Goal: Information Seeking & Learning: Find contact information

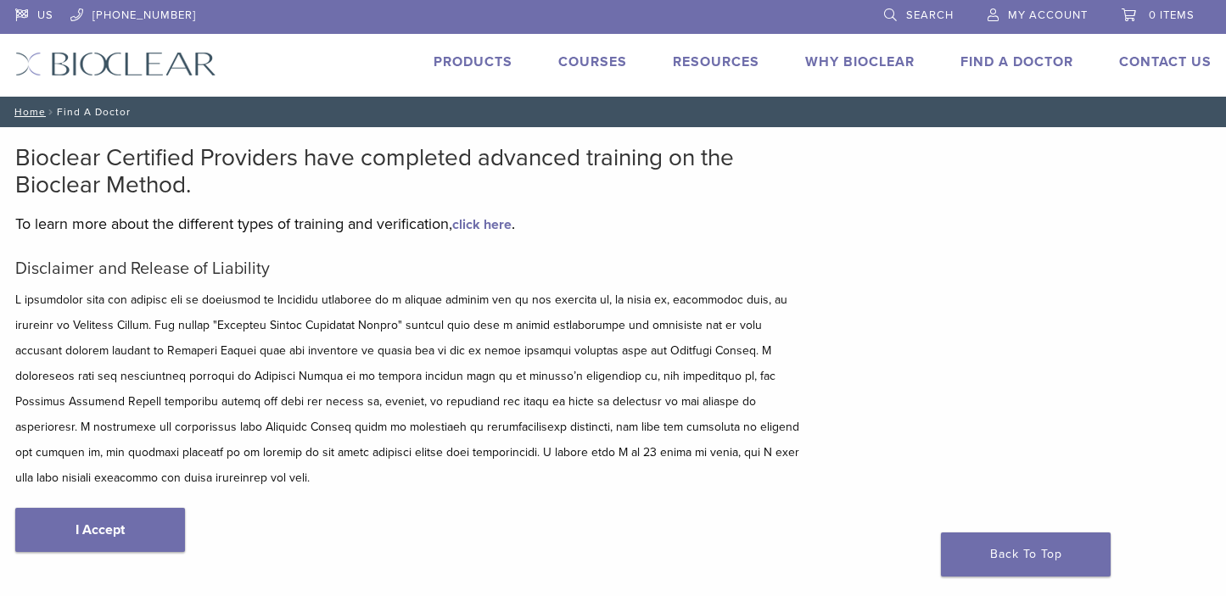
scroll to position [254, 0]
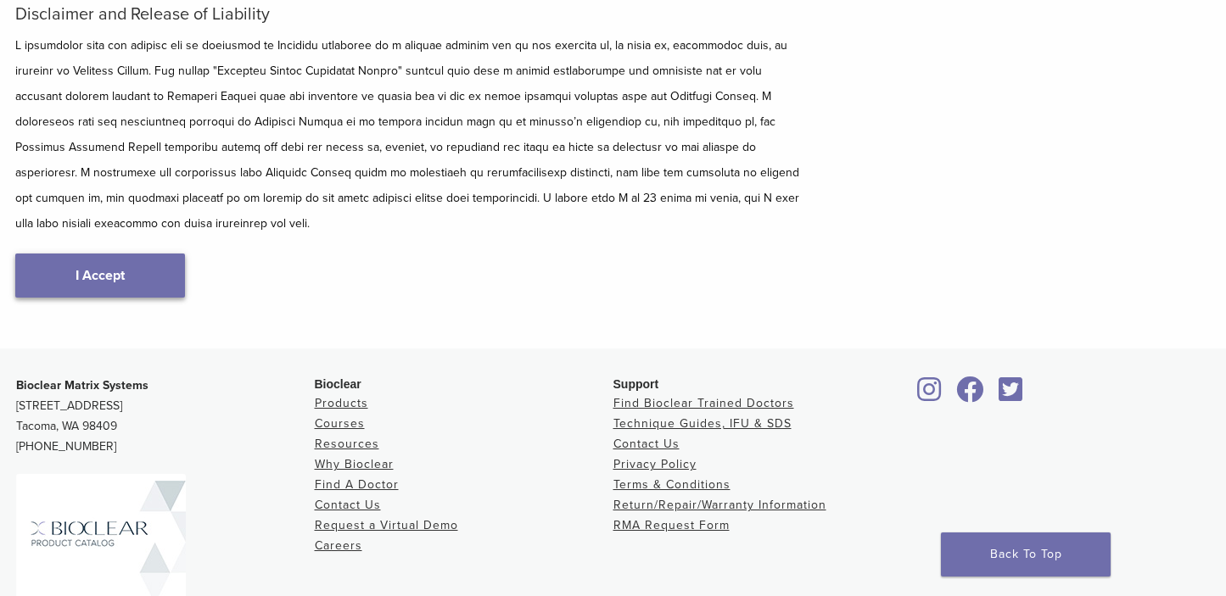
click at [161, 264] on link "I Accept" at bounding box center [100, 276] width 170 height 44
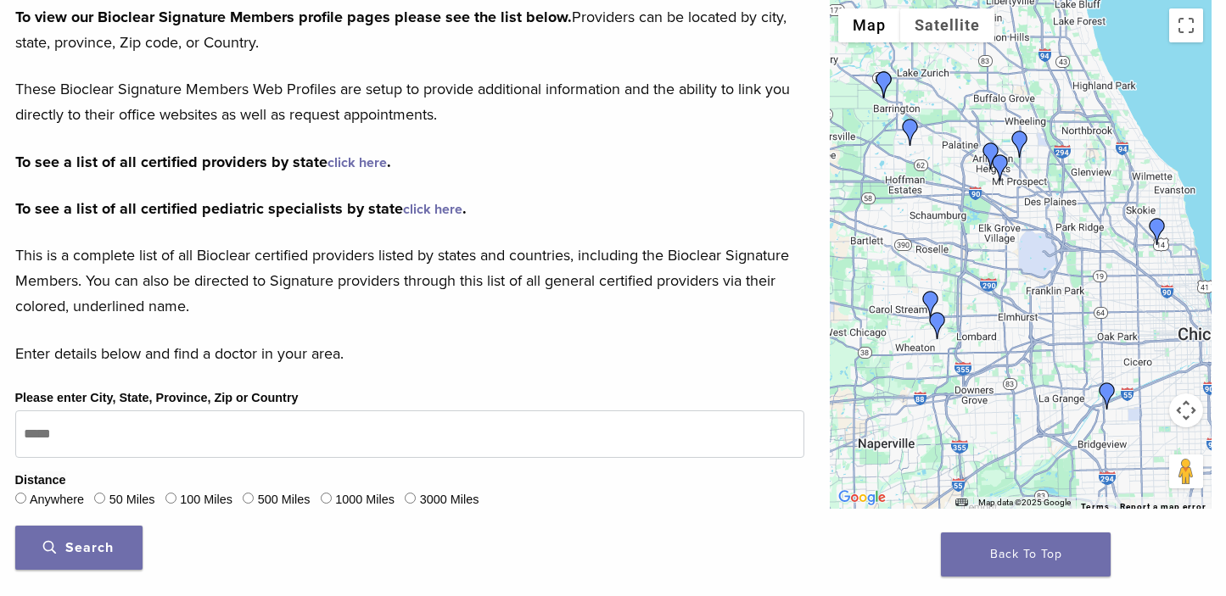
scroll to position [424, 0]
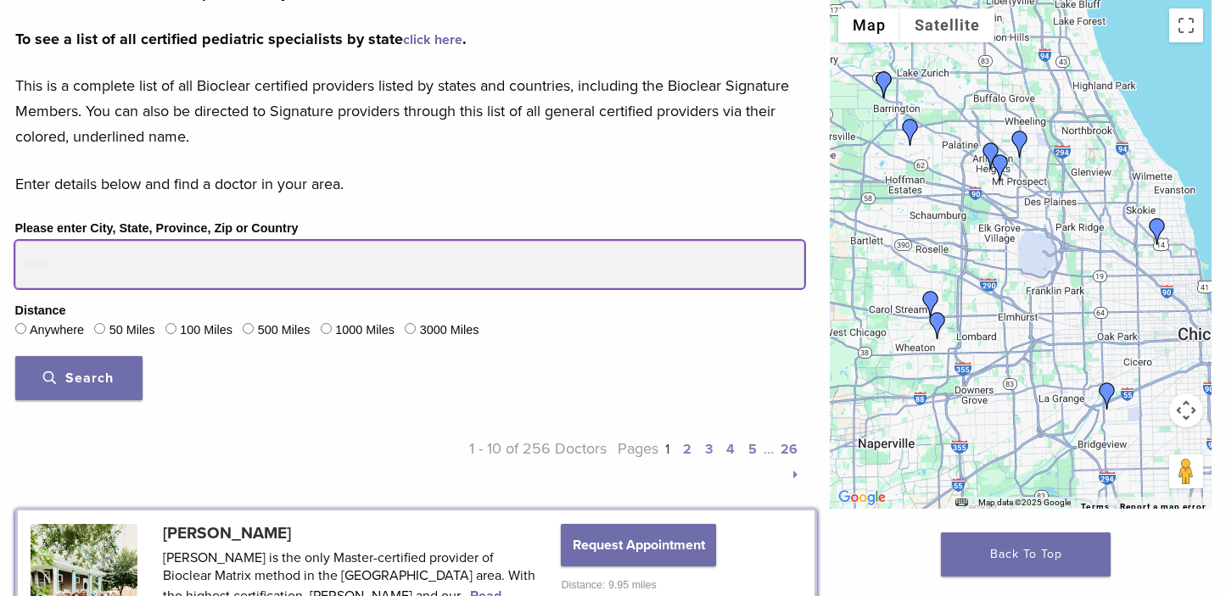
click at [107, 278] on input "Please enter City, State, Province, Zip or Country" at bounding box center [409, 264] width 789 height 47
type input "*****"
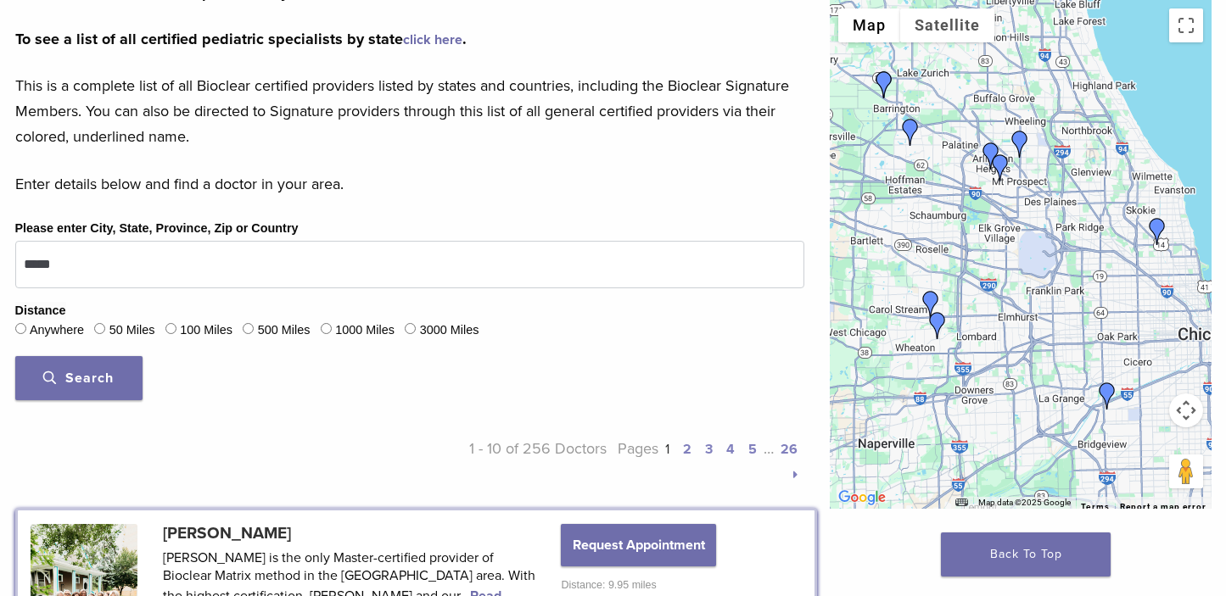
click at [115, 361] on button "Search" at bounding box center [78, 378] width 127 height 44
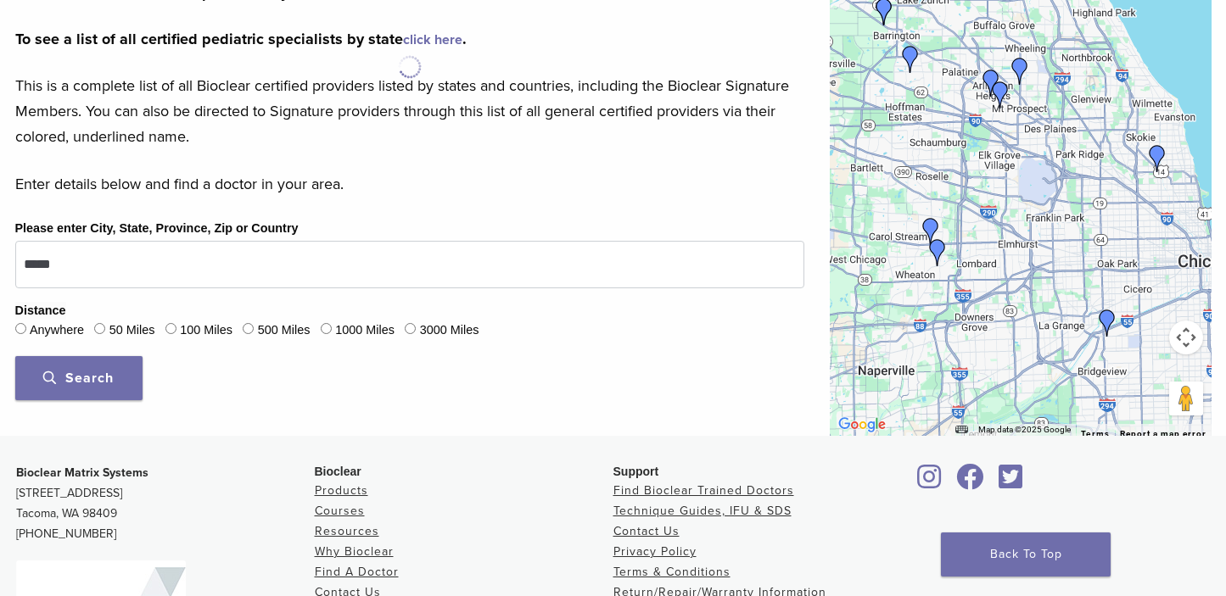
click at [115, 369] on button "Search" at bounding box center [78, 378] width 127 height 44
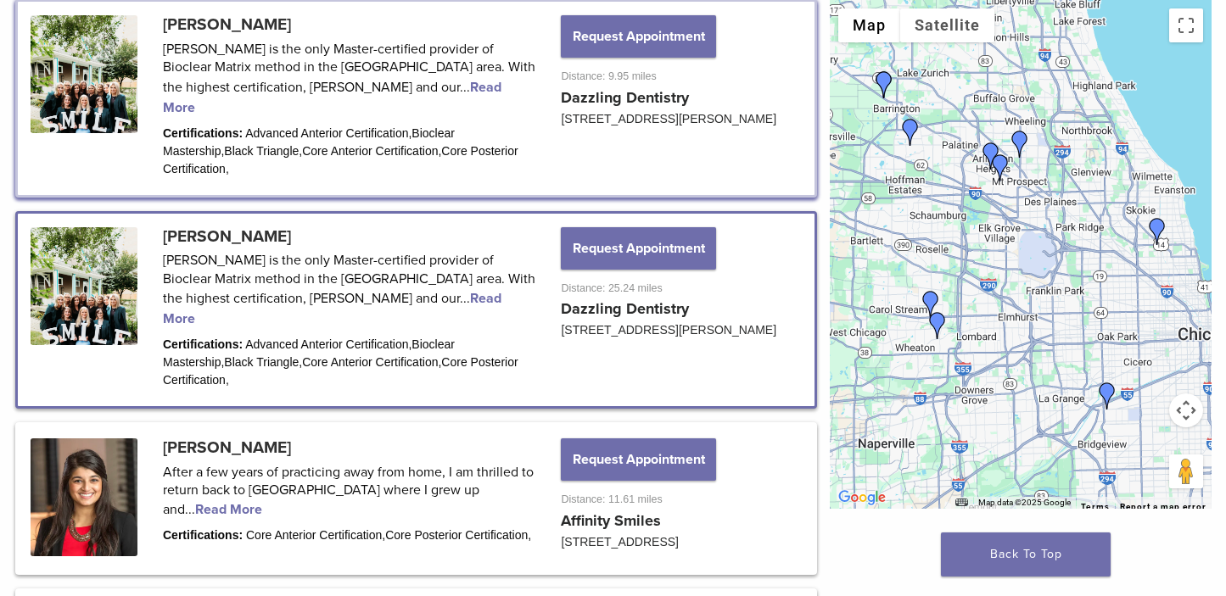
scroll to position [1018, 0]
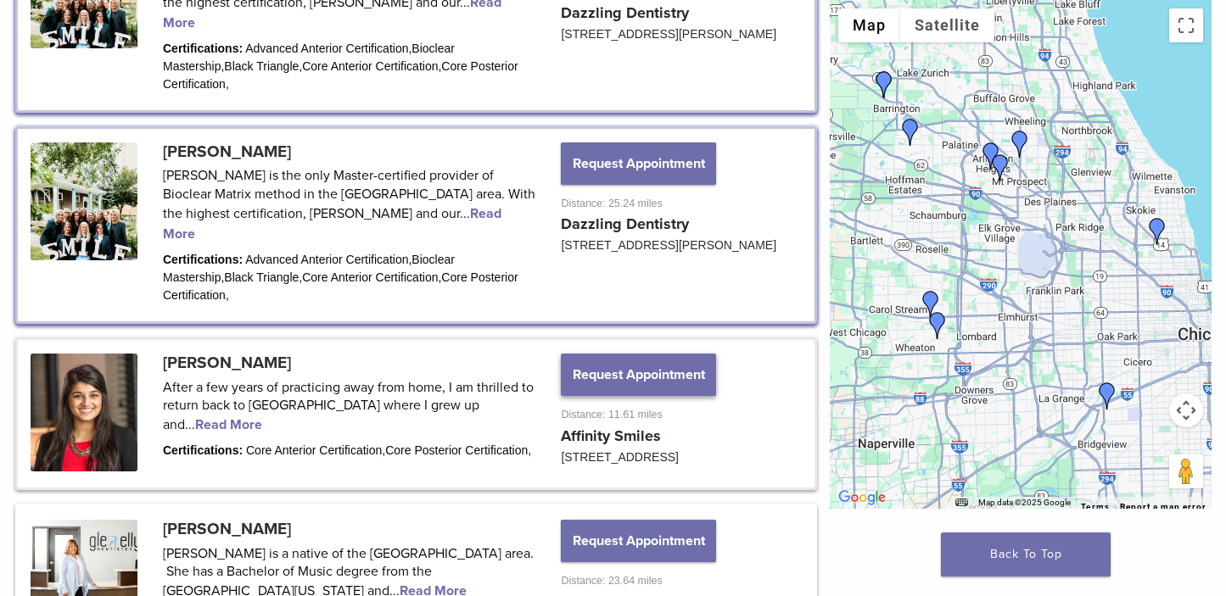
click at [617, 355] on button "Request Appointment" at bounding box center [638, 375] width 154 height 42
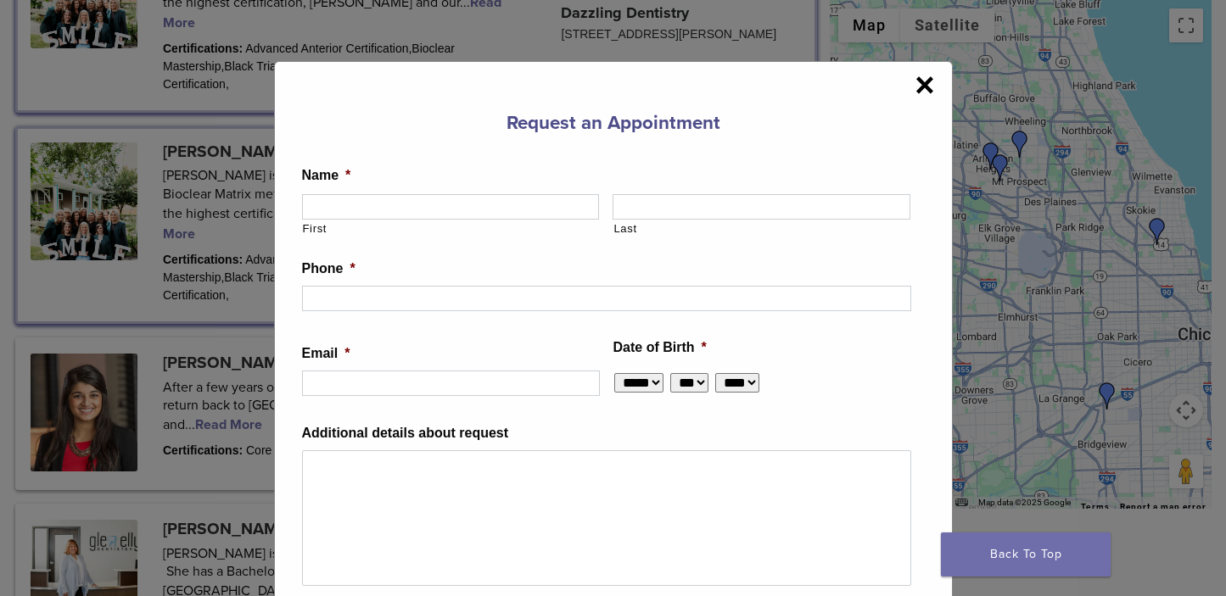
click at [919, 92] on span "×" at bounding box center [924, 85] width 20 height 34
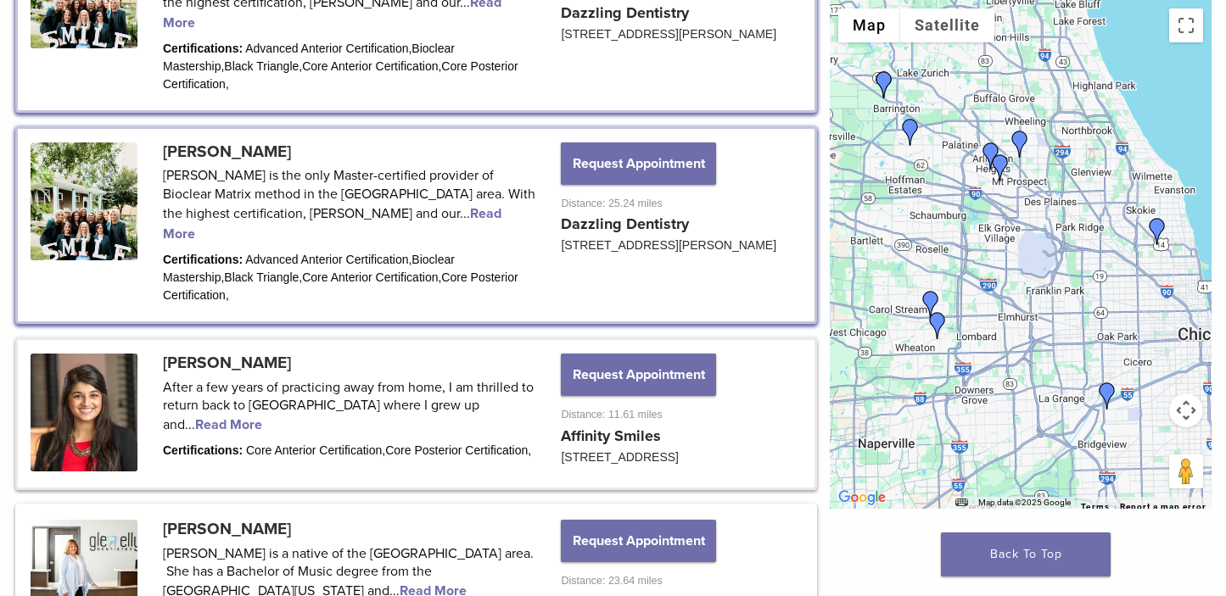
click at [254, 340] on link at bounding box center [416, 414] width 796 height 148
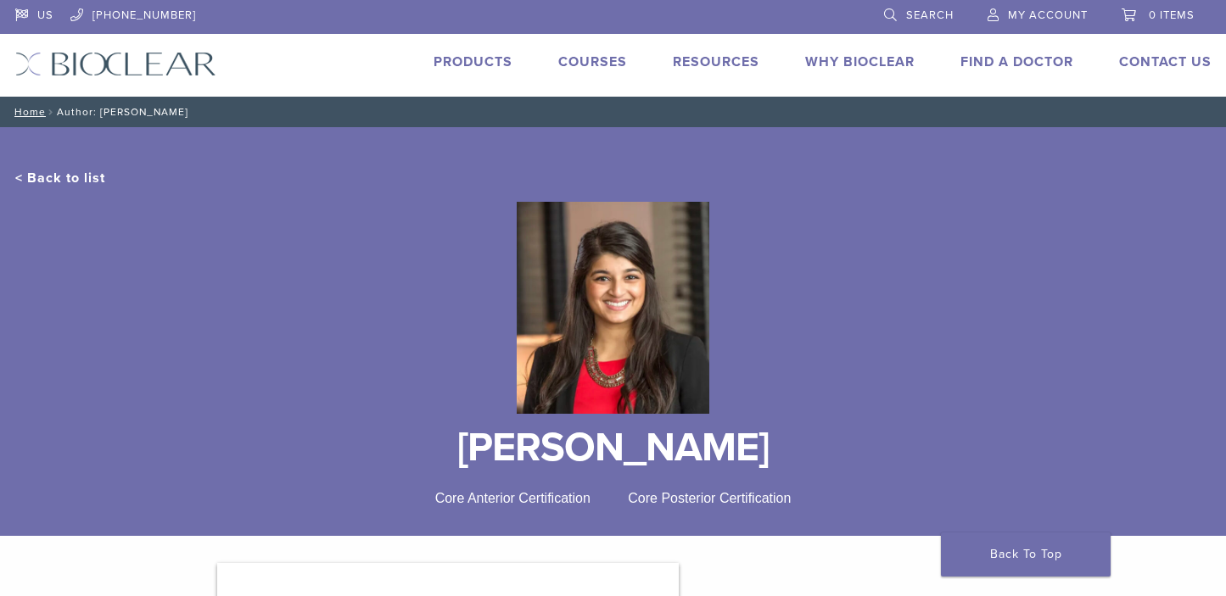
scroll to position [424, 0]
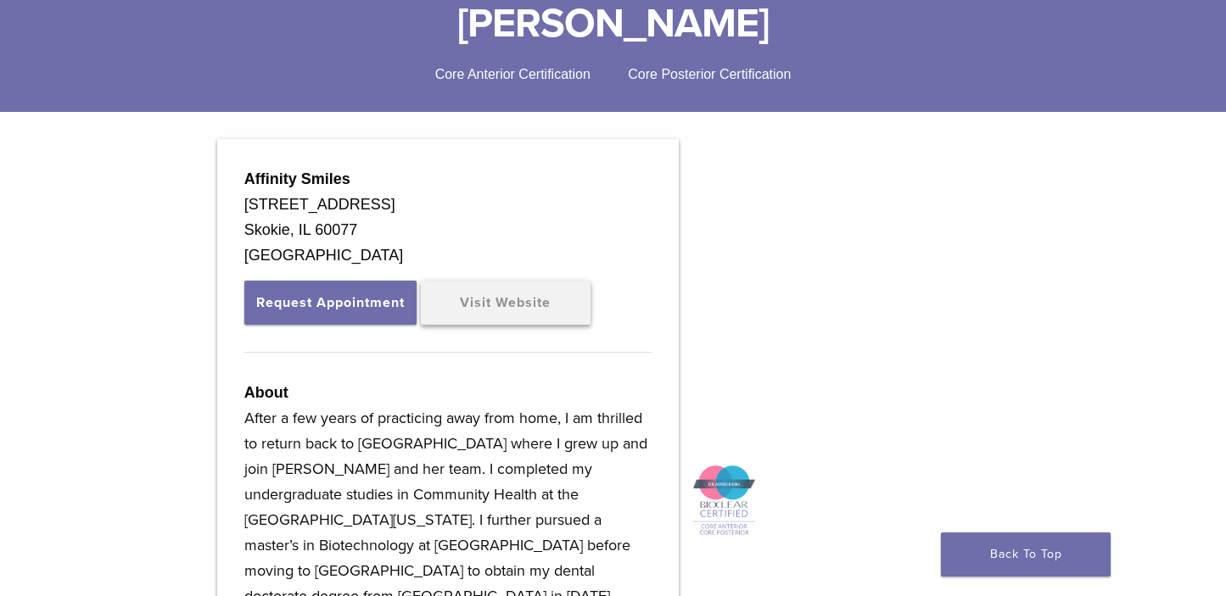
click at [489, 305] on link "Visit Website" at bounding box center [506, 303] width 170 height 44
click at [538, 307] on link "Visit Website" at bounding box center [506, 303] width 170 height 44
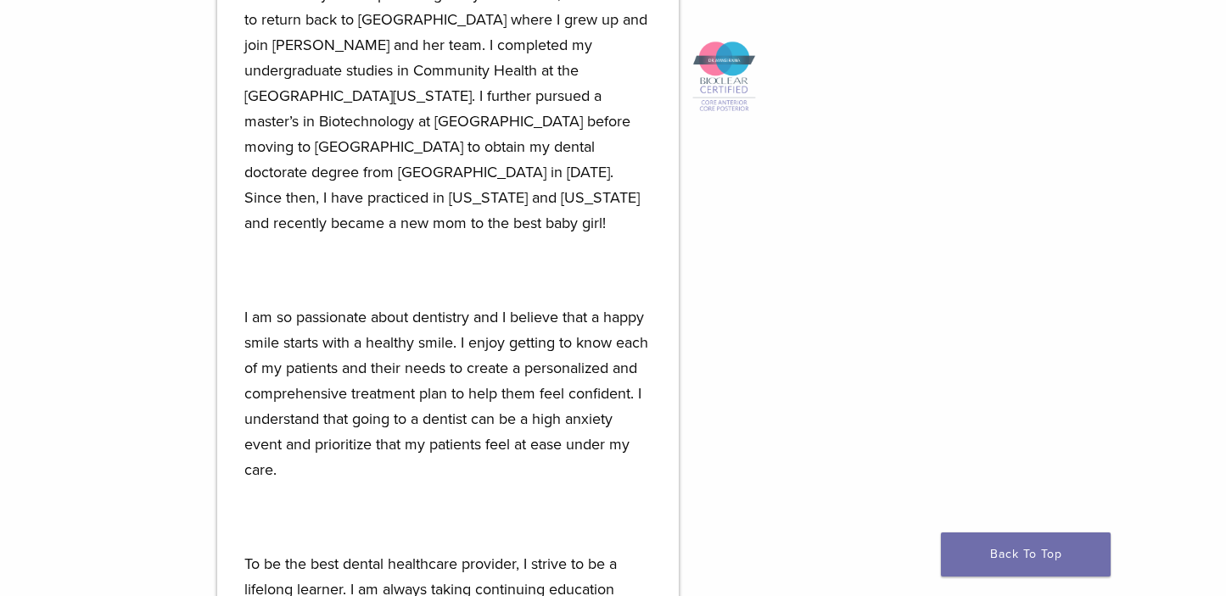
scroll to position [1272, 0]
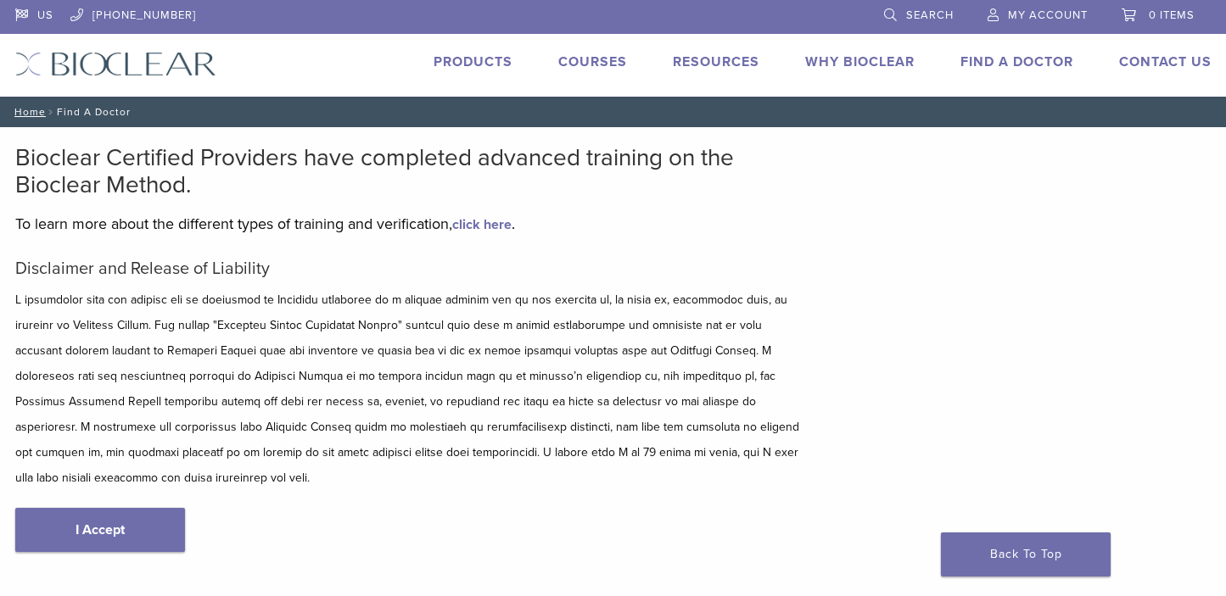
click at [135, 530] on div "Disclaimer and Release of Liability I Accept" at bounding box center [409, 423] width 789 height 328
click at [136, 520] on link "I Accept" at bounding box center [100, 530] width 170 height 44
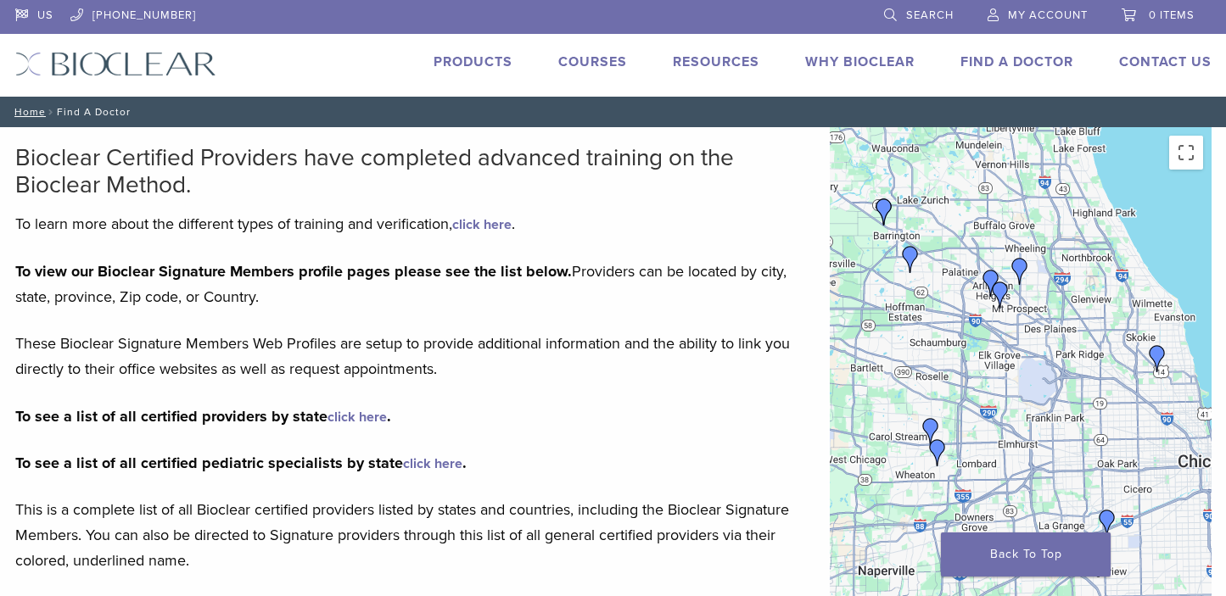
scroll to position [424, 0]
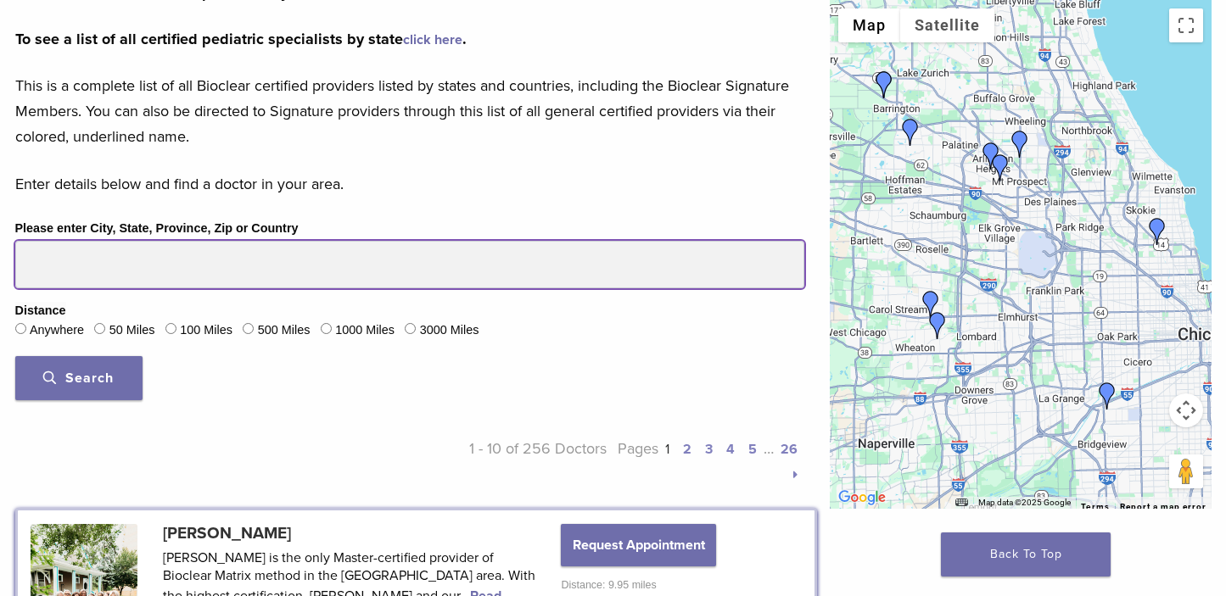
click at [104, 259] on input "Please enter City, State, Province, Zip or Country" at bounding box center [409, 264] width 789 height 47
type input "*****"
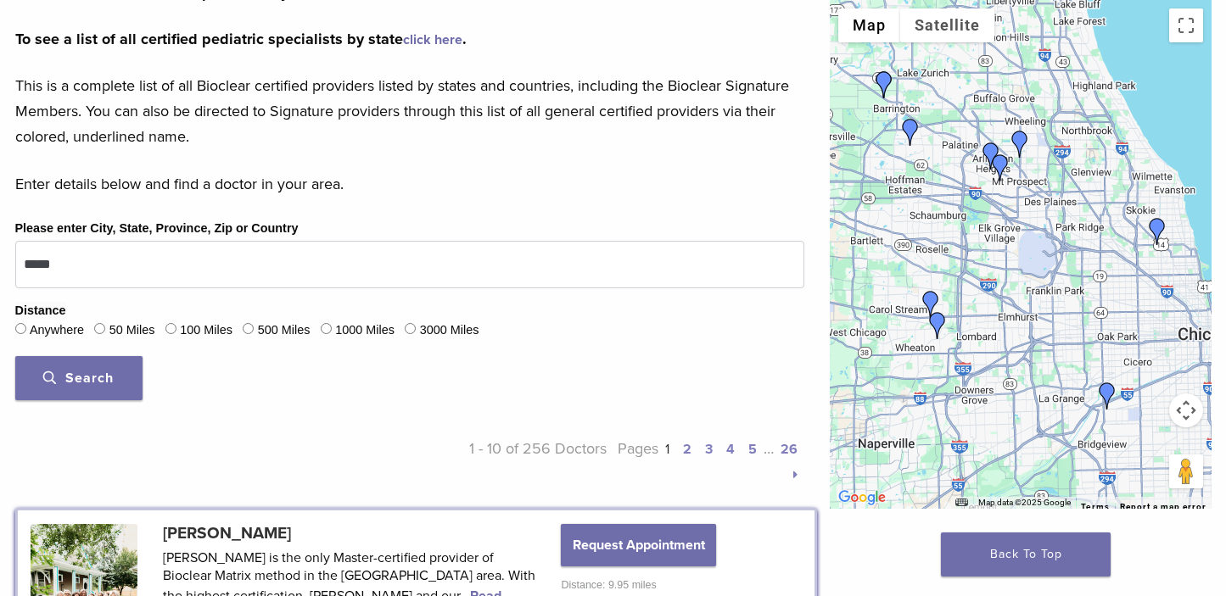
click at [88, 389] on button "Search" at bounding box center [78, 378] width 127 height 44
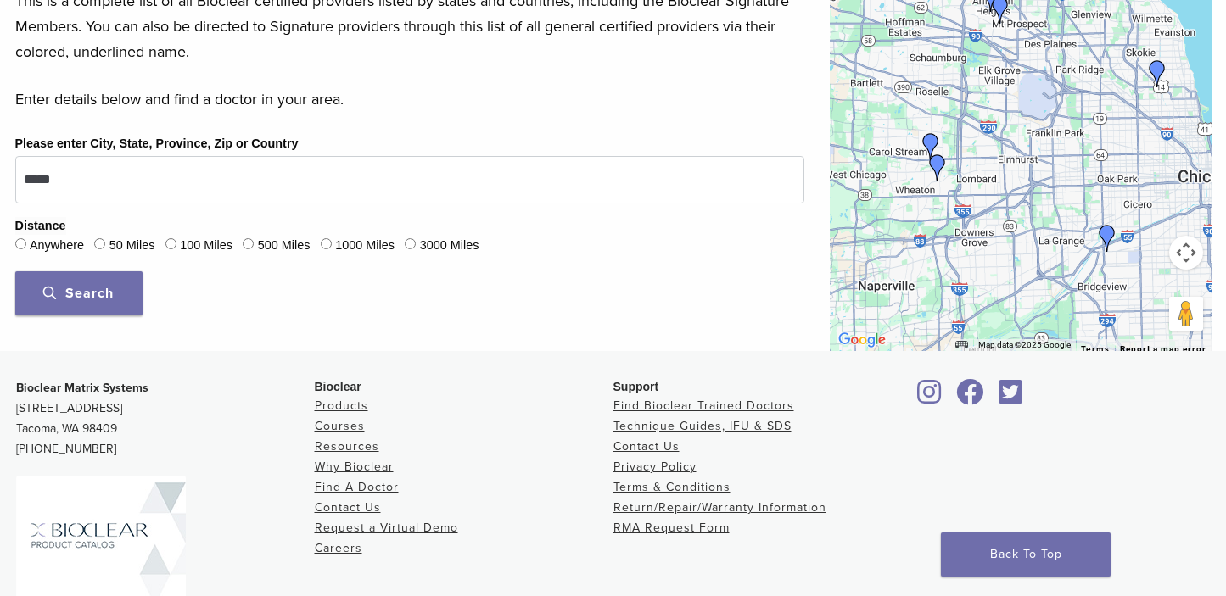
scroll to position [668, 0]
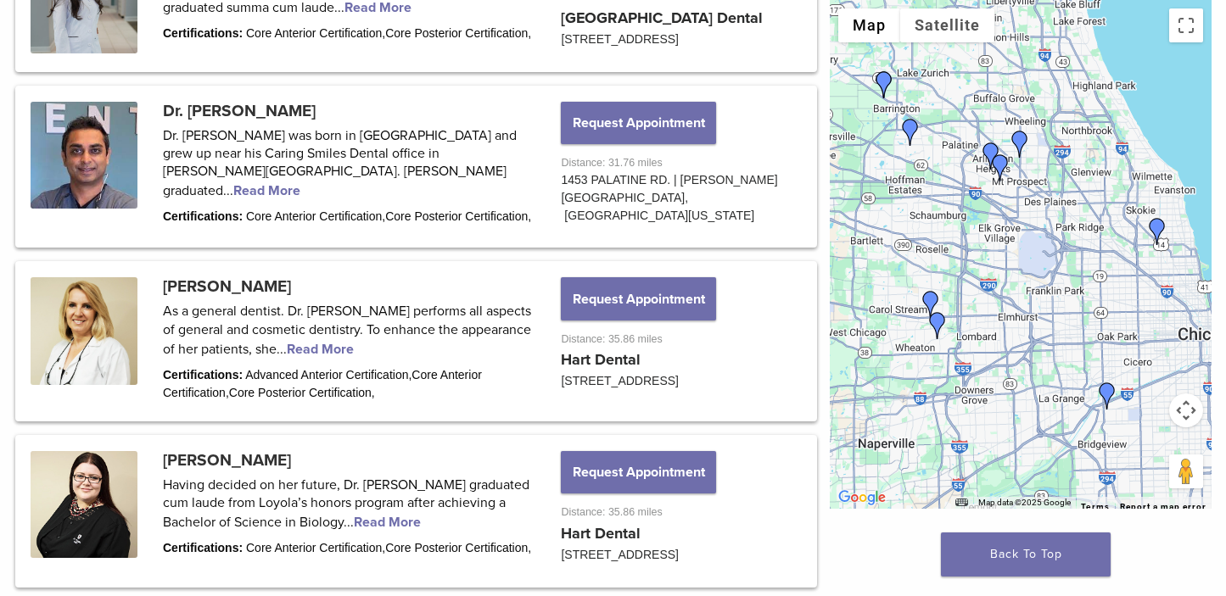
scroll to position [2280, 0]
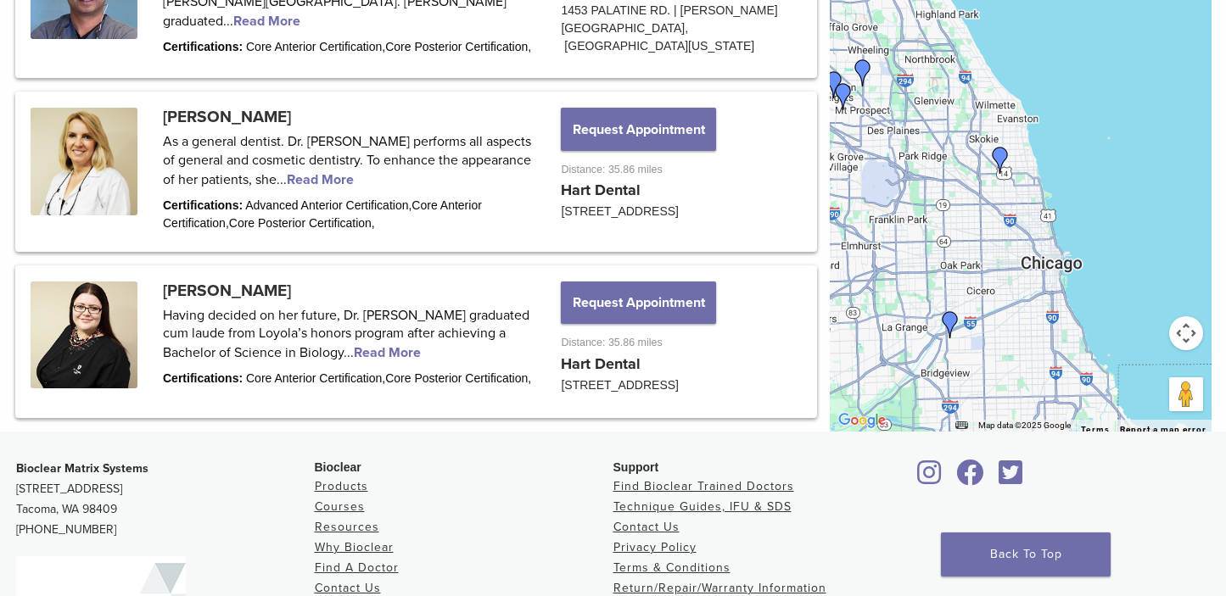
drag, startPoint x: 1131, startPoint y: 268, endPoint x: 981, endPoint y: 240, distance: 153.6
click at [981, 240] on div at bounding box center [1021, 177] width 382 height 509
